Goal: Task Accomplishment & Management: Complete application form

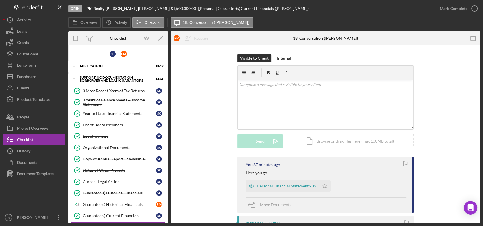
scroll to position [126, 0]
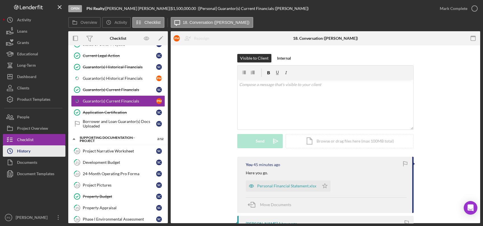
click at [41, 149] on button "Icon/History History" at bounding box center [34, 151] width 63 height 11
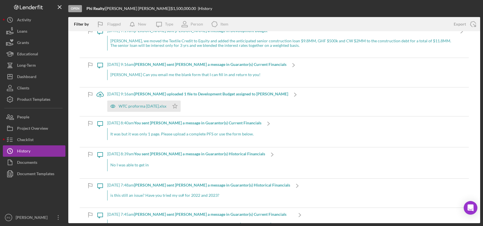
scroll to position [147, 0]
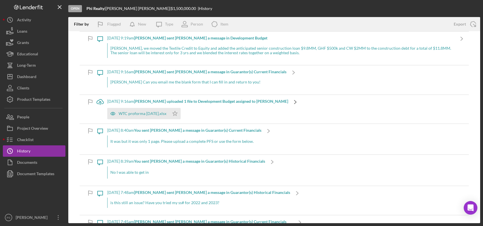
click at [288, 104] on icon "Icon/Navigate" at bounding box center [295, 102] width 14 height 14
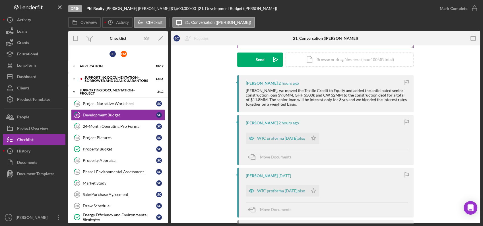
scroll to position [84, 0]
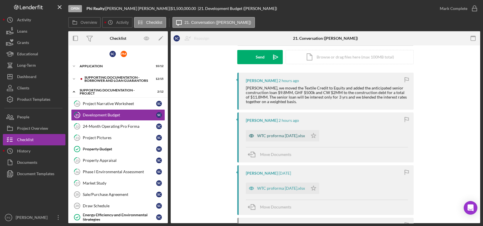
click at [273, 134] on div "WTC proforma 8.15.25.xlsx" at bounding box center [281, 136] width 48 height 5
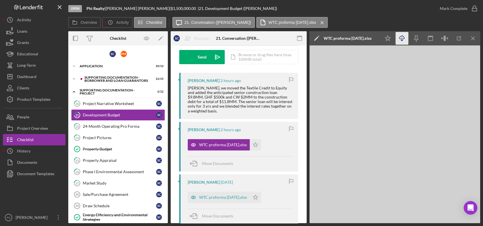
click at [404, 37] on icon "button" at bounding box center [401, 37] width 5 height 3
click at [282, 137] on div "WTC proforma 8.15.25.xlsx Icon/Star" at bounding box center [240, 144] width 105 height 14
click at [52, 150] on button "Icon/History History" at bounding box center [34, 151] width 63 height 11
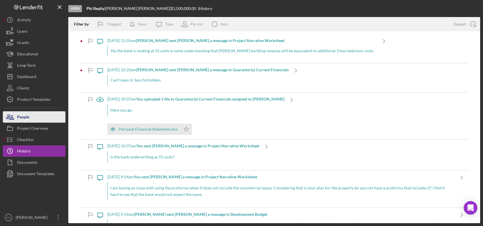
click at [38, 119] on button "People" at bounding box center [34, 117] width 63 height 11
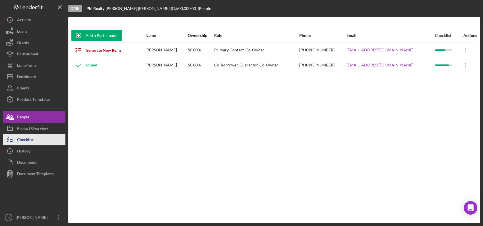
click at [38, 141] on button "Checklist" at bounding box center [34, 139] width 63 height 11
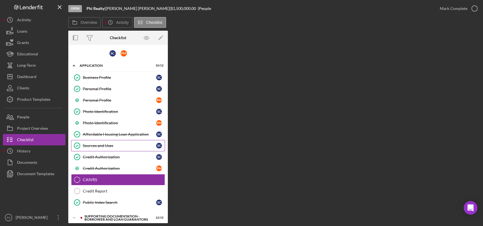
click at [104, 142] on link "Sources and Uses Sources and Uses S C" at bounding box center [118, 145] width 94 height 11
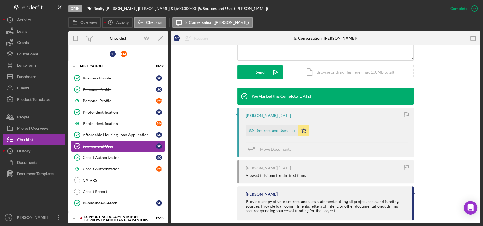
click at [282, 131] on div "Sources and Uses.xlsx" at bounding box center [276, 131] width 38 height 5
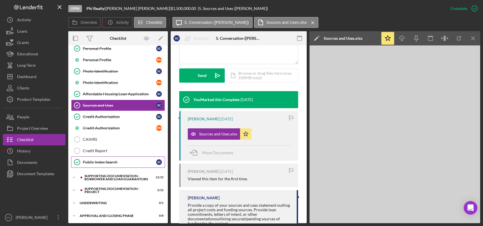
scroll to position [41, 0]
click at [73, 175] on icon "Icon/Expander" at bounding box center [73, 177] width 11 height 11
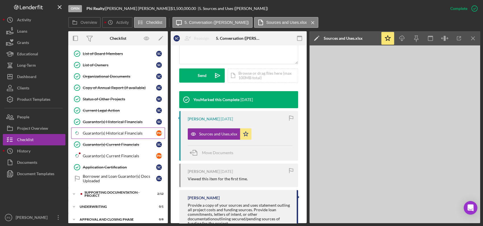
scroll to position [214, 0]
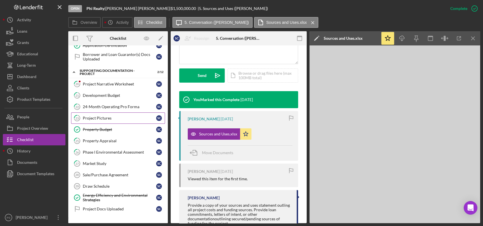
scroll to position [341, 0]
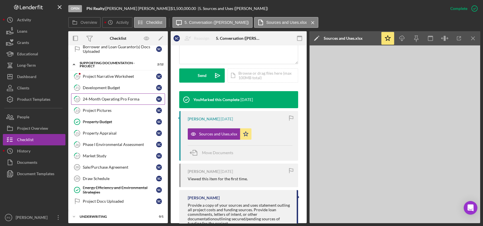
click at [109, 97] on div "24-Month Operating Pro Forma" at bounding box center [119, 99] width 73 height 5
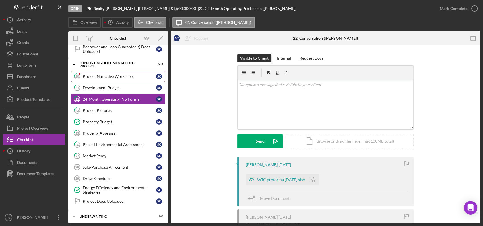
click at [109, 75] on div "Project Narrative Worksheet" at bounding box center [119, 76] width 73 height 5
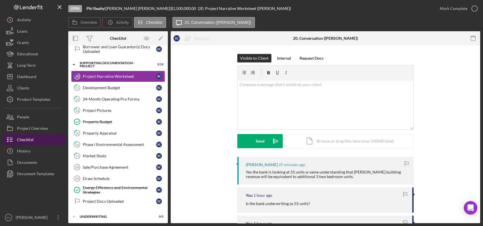
click at [47, 139] on button "Checklist" at bounding box center [34, 139] width 63 height 11
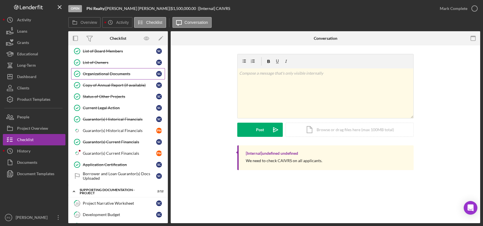
scroll to position [214, 0]
click at [120, 152] on div "Guarantor(s) Current Financials" at bounding box center [119, 153] width 73 height 5
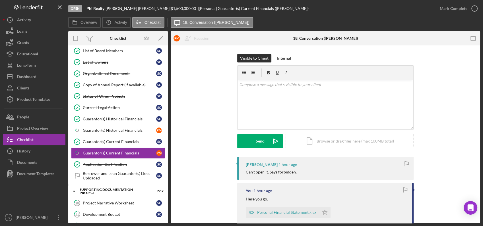
drag, startPoint x: 268, startPoint y: 211, endPoint x: 191, endPoint y: 121, distance: 118.3
click at [191, 121] on div "Visible to Client Internal v Color teal Color pink Remove color Add row above A…" at bounding box center [325, 105] width 292 height 103
click at [119, 130] on div "Guarantor(s) Historical Financials" at bounding box center [119, 130] width 73 height 5
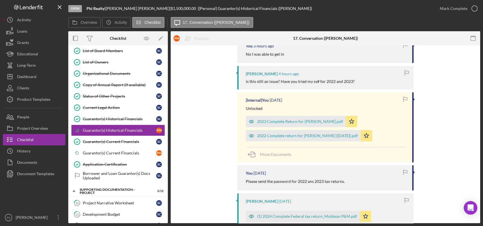
scroll to position [126, 0]
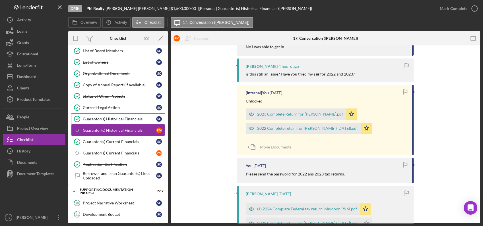
click at [102, 119] on div "Guarantor(s) Historical Financials" at bounding box center [119, 119] width 73 height 5
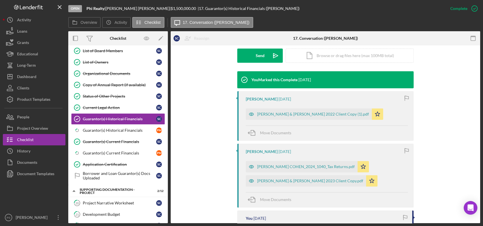
scroll to position [168, 0]
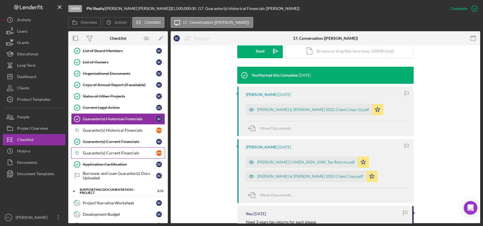
click at [116, 151] on div "Guarantor(s) Current Financials" at bounding box center [119, 153] width 73 height 5
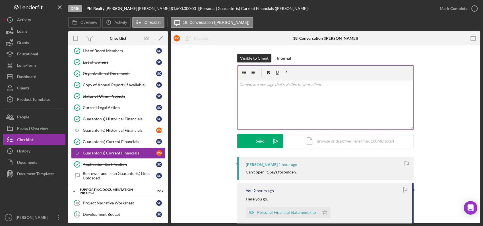
click at [259, 86] on p at bounding box center [325, 85] width 173 height 6
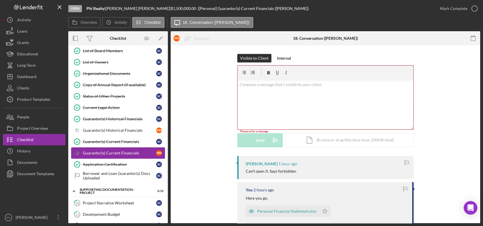
click at [122, 151] on div "Guarantor(s) Current Financials" at bounding box center [119, 153] width 73 height 5
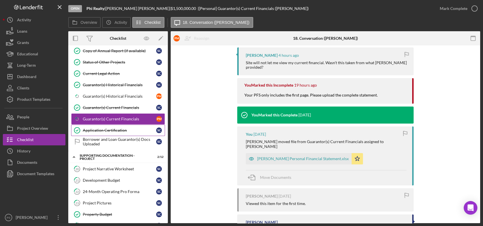
scroll to position [235, 0]
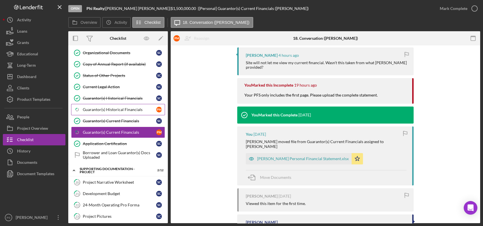
click at [124, 108] on div "Guarantor(s) Historical Financials" at bounding box center [119, 110] width 73 height 5
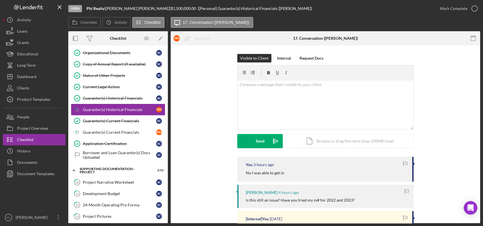
scroll to position [214, 0]
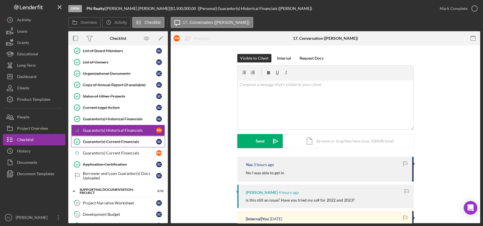
click at [127, 140] on div "Guarantor(s) Current Financials" at bounding box center [119, 142] width 73 height 5
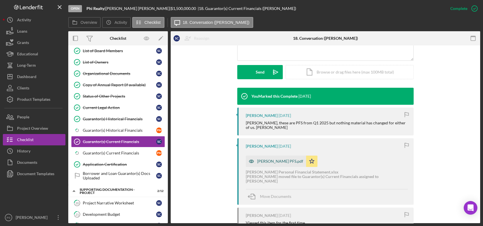
click at [279, 159] on div "[PERSON_NAME] PFS.pdf" at bounding box center [280, 161] width 46 height 5
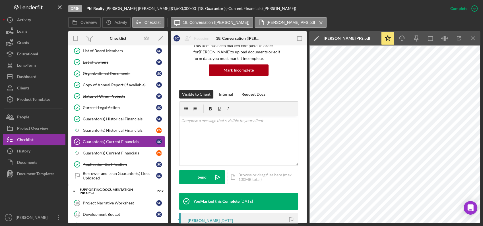
scroll to position [49, 0]
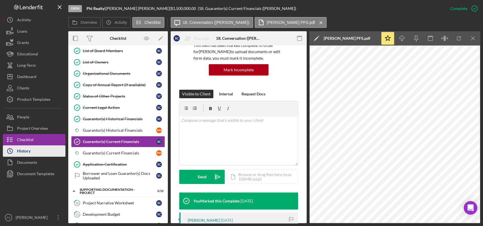
click at [55, 153] on button "Icon/History History" at bounding box center [34, 151] width 63 height 11
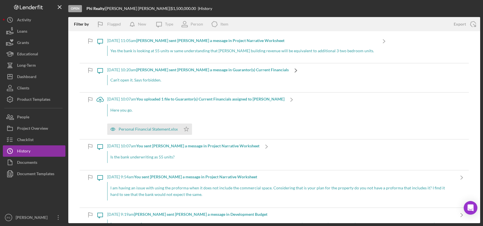
click at [289, 71] on icon "Icon/Navigate" at bounding box center [296, 70] width 14 height 14
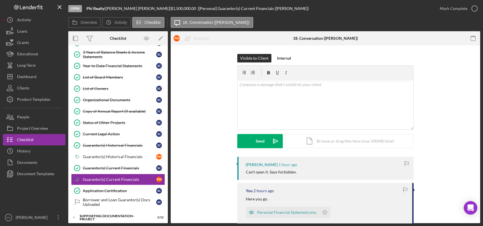
scroll to position [75, 0]
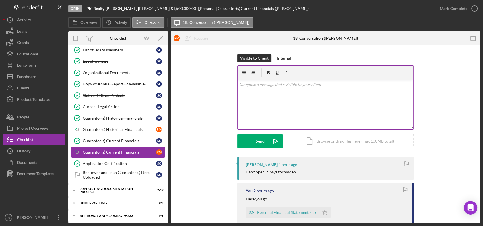
click at [257, 90] on div "v Color teal Color pink Remove color Add row above Add row below Add column bef…" at bounding box center [326, 105] width 176 height 50
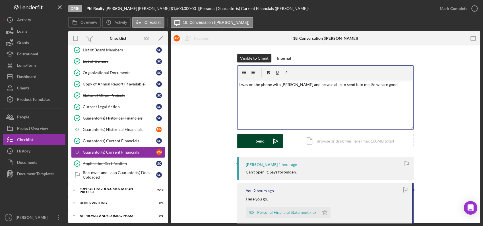
click at [263, 142] on div "Send" at bounding box center [260, 141] width 9 height 14
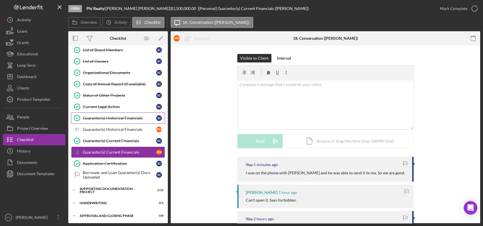
click at [123, 118] on div "Guarantor(s) Historical Financials" at bounding box center [119, 118] width 73 height 5
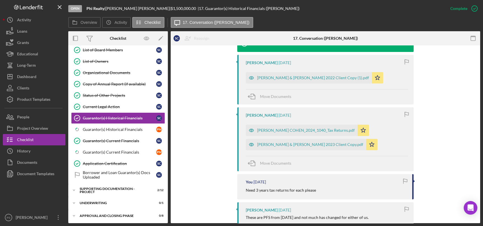
scroll to position [210, 0]
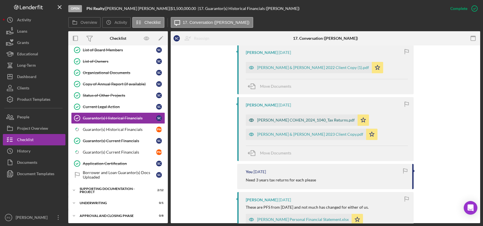
click at [284, 120] on div "[PERSON_NAME] COHEN_2024_1040_Tax Returns.pdf" at bounding box center [306, 120] width 98 height 5
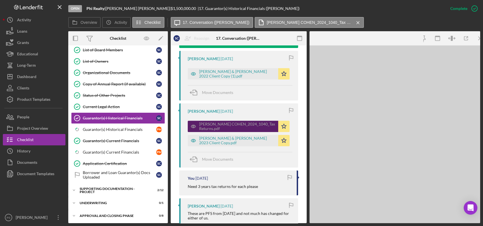
scroll to position [217, 0]
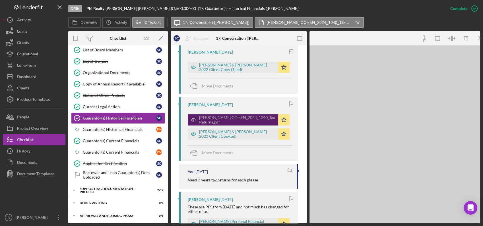
click at [284, 120] on icon "Icon/Star" at bounding box center [283, 119] width 11 height 11
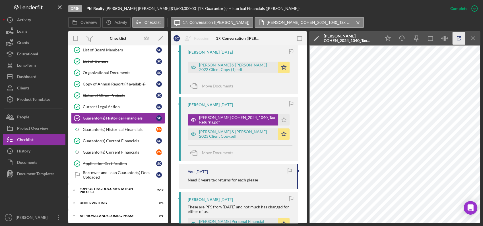
click at [456, 38] on icon "button" at bounding box center [459, 38] width 13 height 13
